Goal: Contribute content

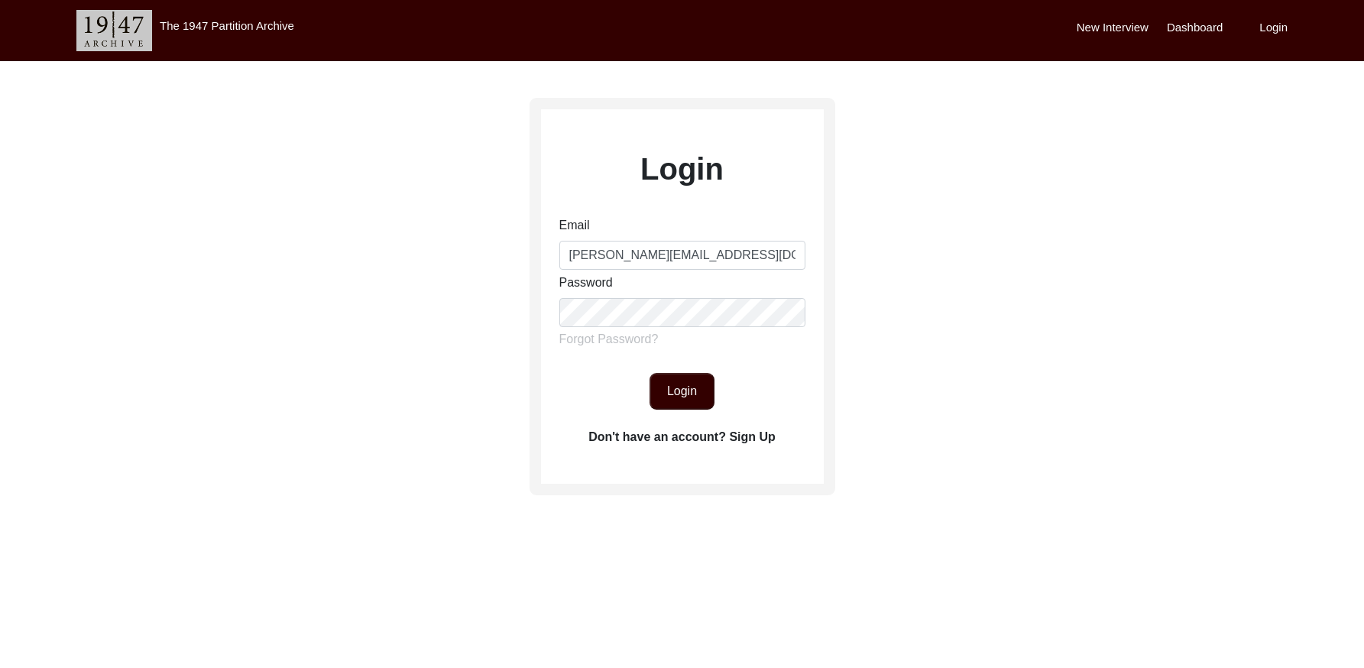
type input "[PERSON_NAME][EMAIL_ADDRESS][DOMAIN_NAME]"
click at [691, 400] on button "Login" at bounding box center [681, 391] width 65 height 37
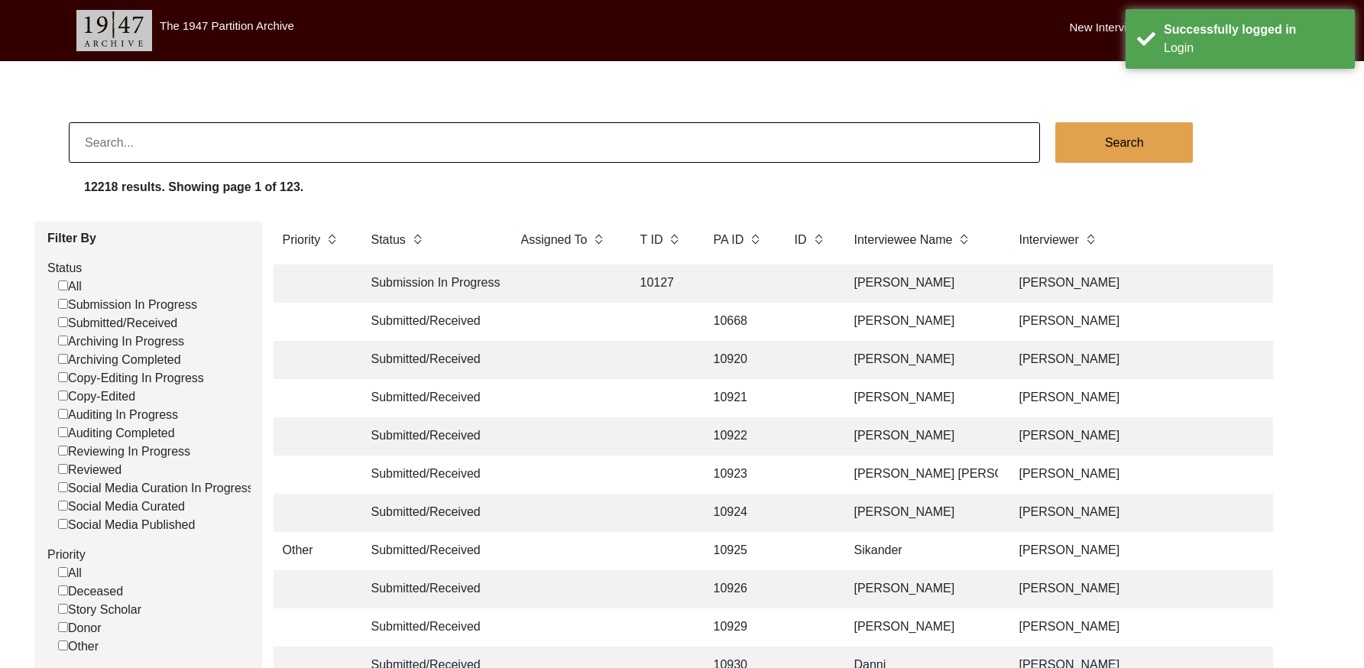
click at [553, 150] on input at bounding box center [554, 142] width 971 height 40
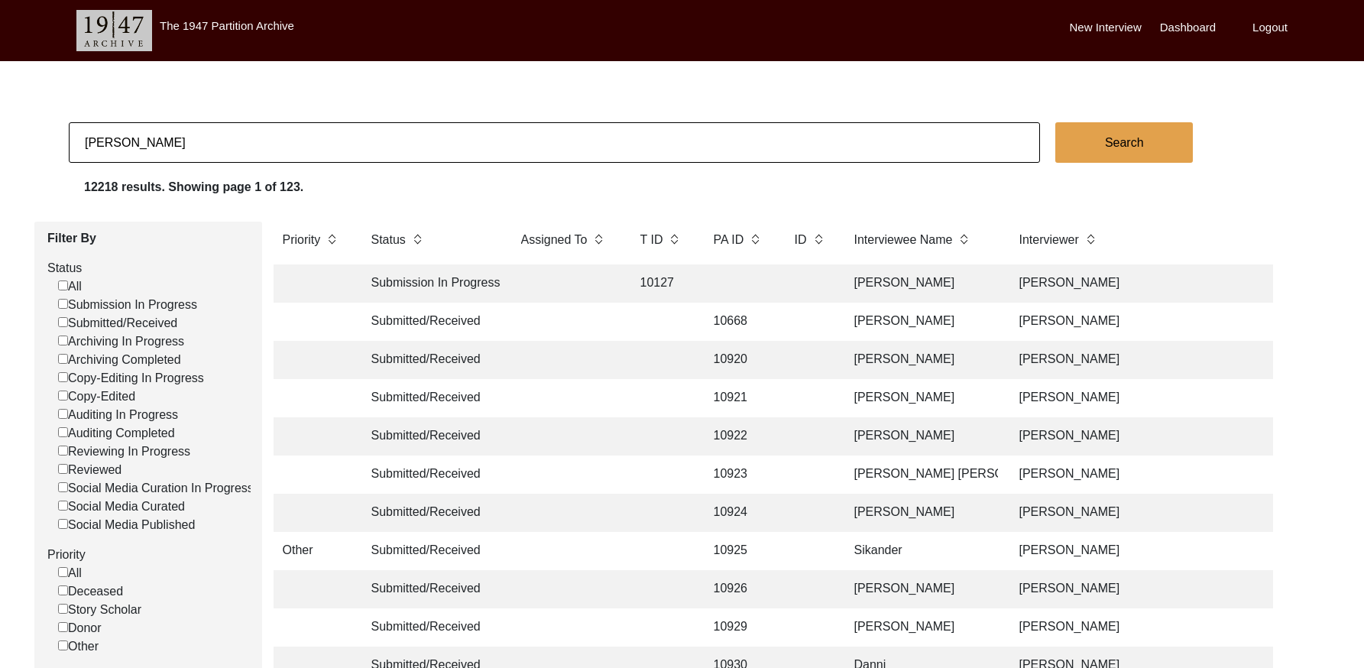
type input "[PERSON_NAME]"
click at [1137, 128] on button "Search" at bounding box center [1124, 142] width 138 height 40
checkbox input "false"
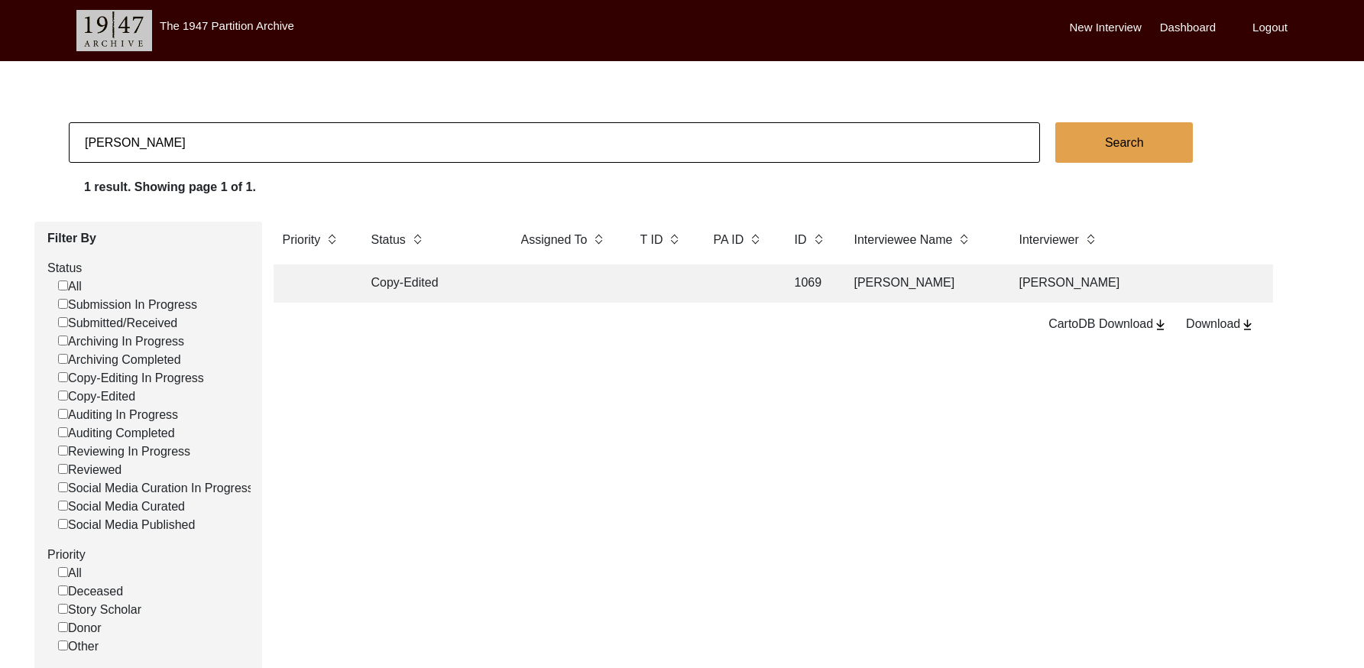
click at [1065, 282] on td "[PERSON_NAME]" at bounding box center [1143, 283] width 267 height 38
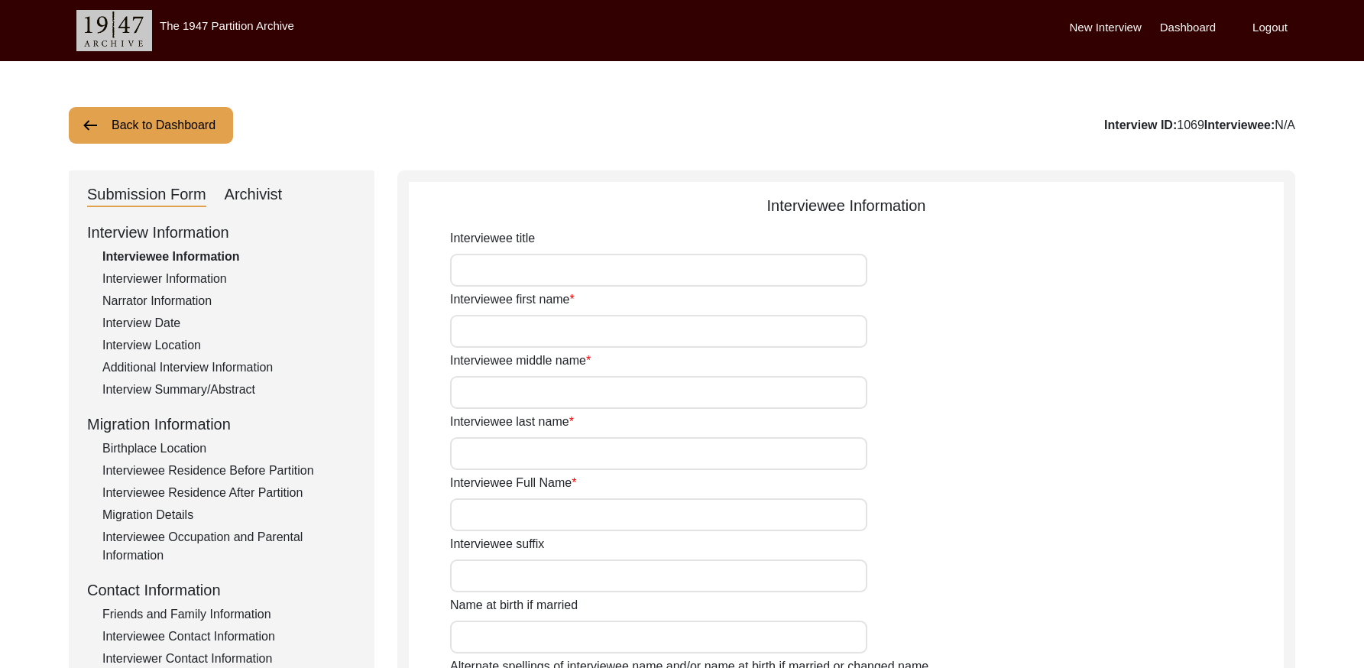
type input "Mr."
type input "[DEMOGRAPHIC_DATA]"
type input "[PERSON_NAME]"
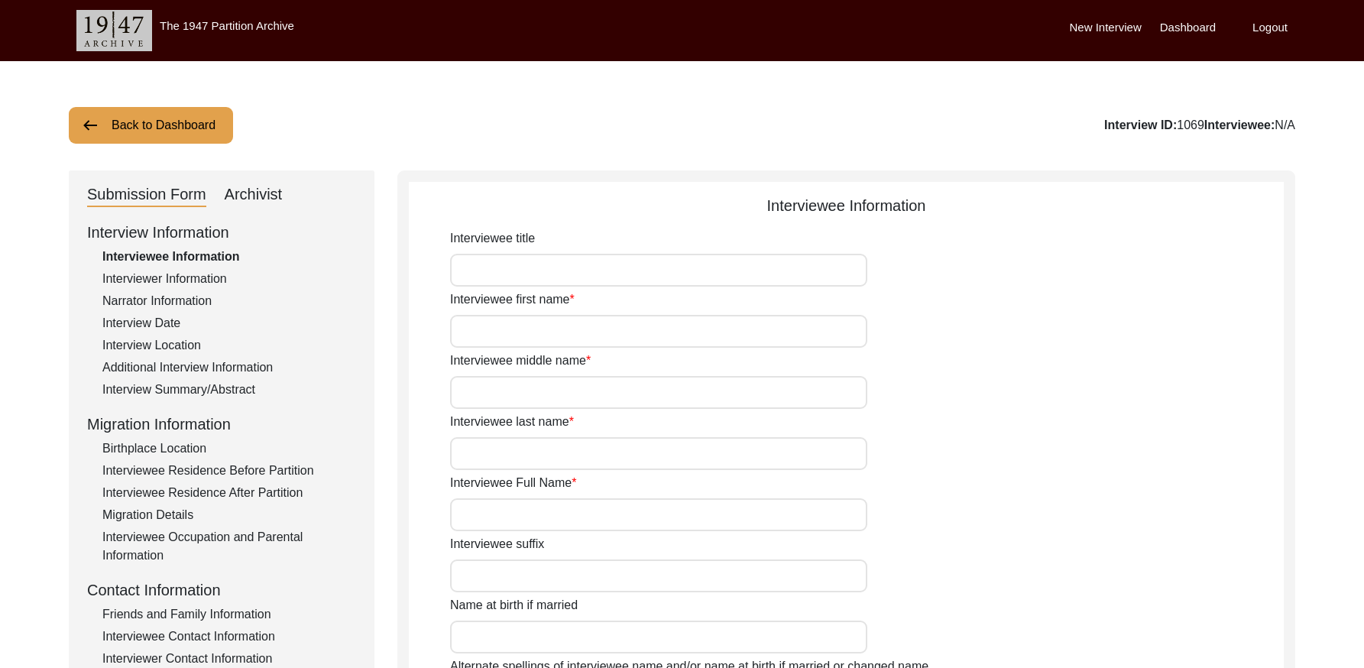
type input "[PERSON_NAME]"
type input "1924"
type input "[DATE]"
type input "90"
type input "[DEMOGRAPHIC_DATA]"
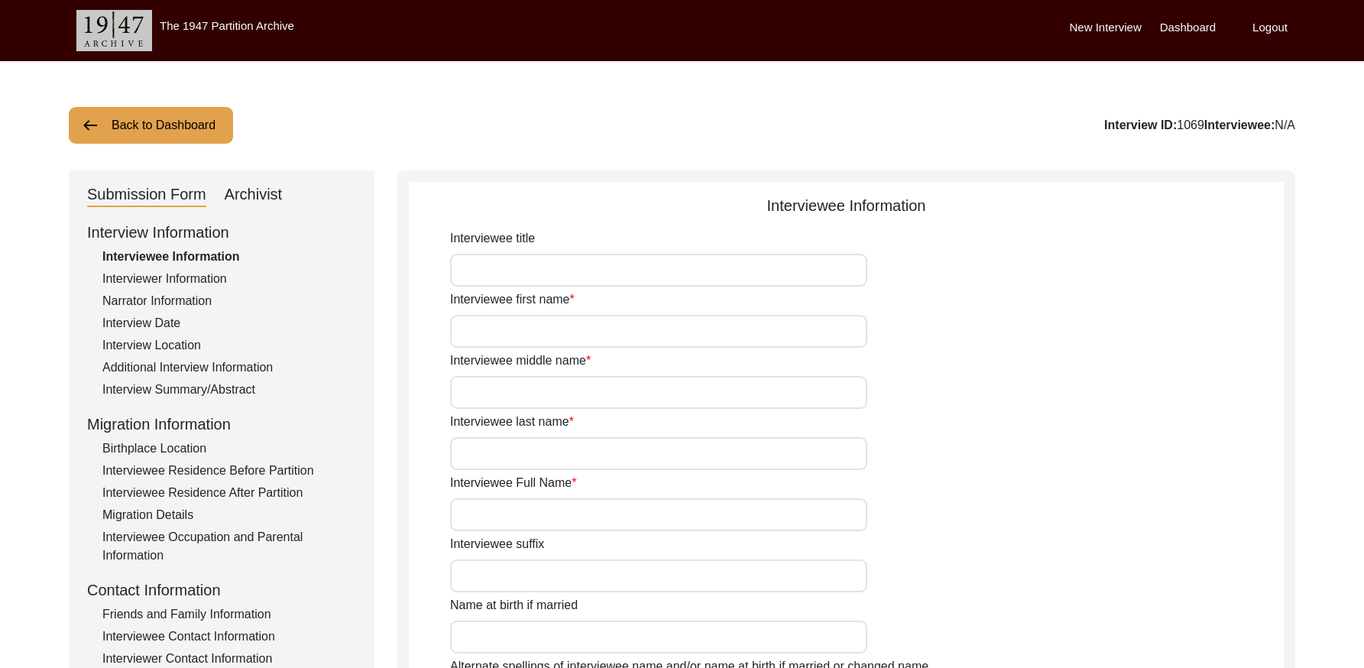
type input "Did not undergo conversion"
type textarea "Interviewee's classmate, [PERSON_NAME], converted to [DEMOGRAPHIC_DATA] in Part…"
type input "Punjabi"
type input "[DEMOGRAPHIC_DATA]"
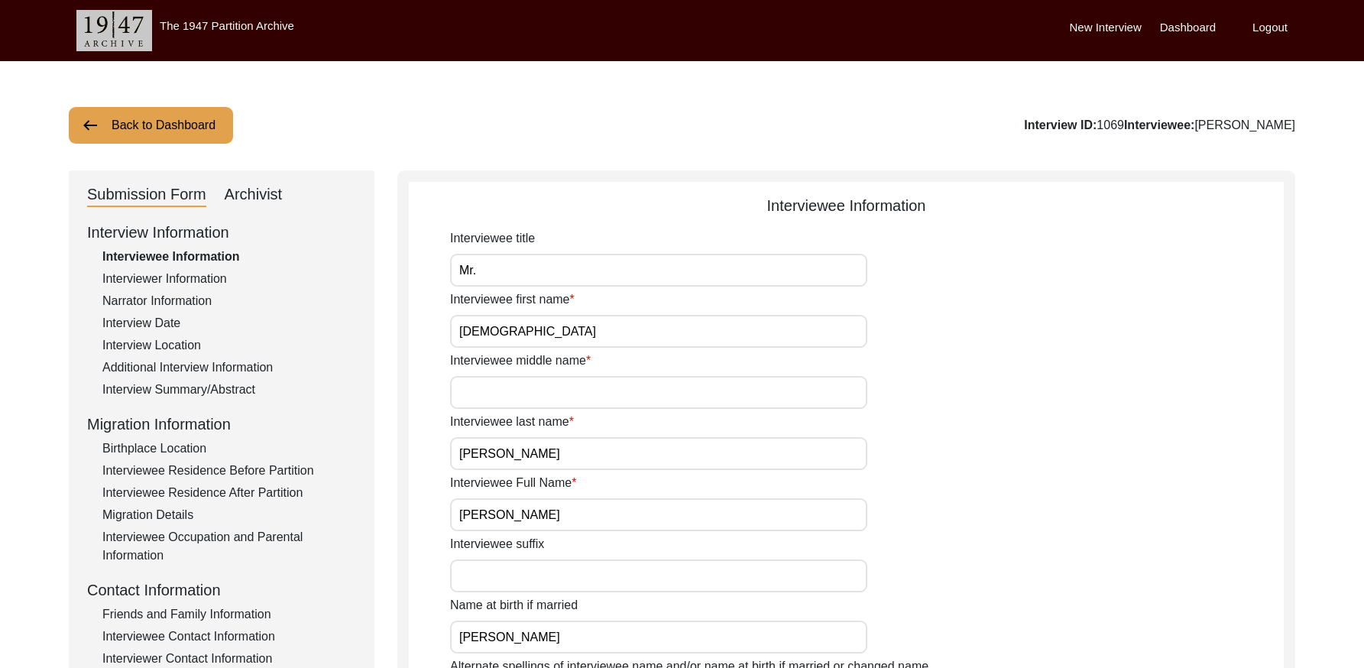
click at [131, 123] on button "Back to Dashboard" at bounding box center [151, 125] width 164 height 37
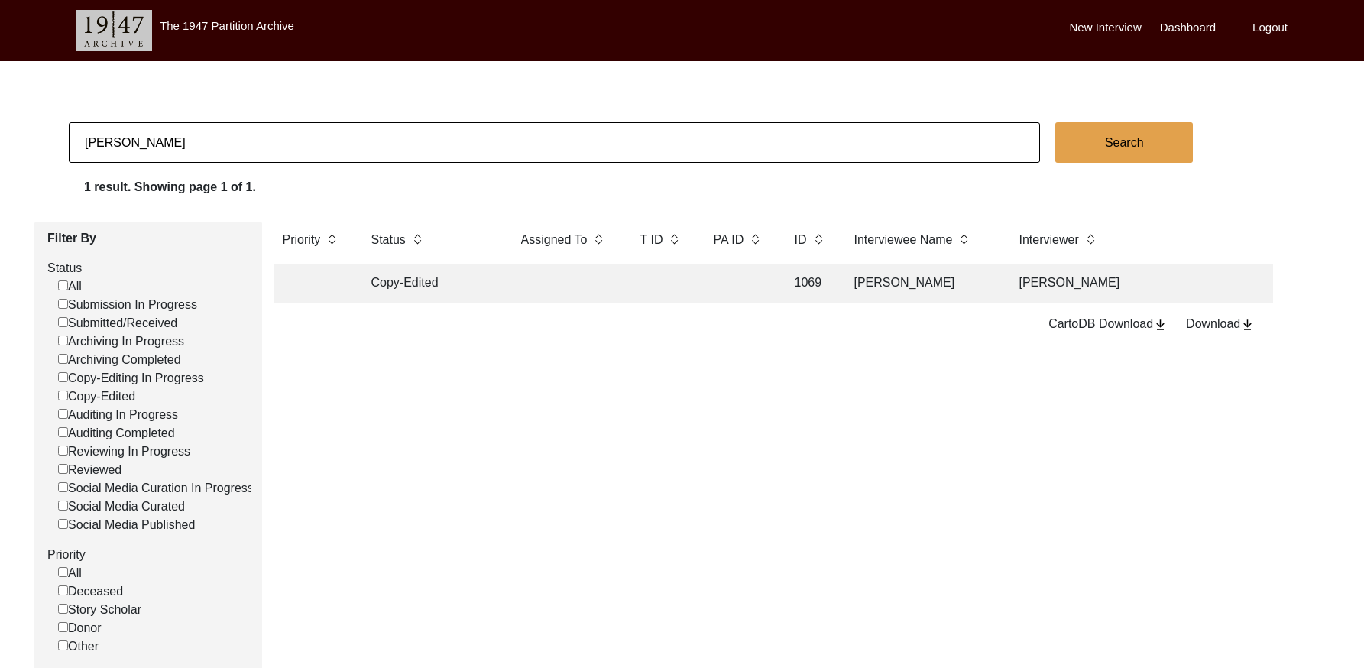
click at [1280, 27] on label "Logout" at bounding box center [1269, 28] width 35 height 18
